Goal: Task Accomplishment & Management: Use online tool/utility

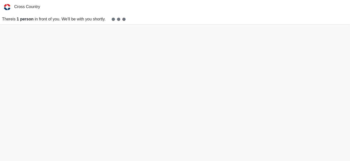
click at [123, 18] on small at bounding box center [116, 19] width 20 height 4
click at [111, 19] on small at bounding box center [116, 19] width 20 height 4
click at [99, 19] on p "There is 1 person in front of you. We'll be with you shortly." at bounding box center [175, 19] width 350 height 10
